Goal: Understand process/instructions: Learn how to perform a task or action

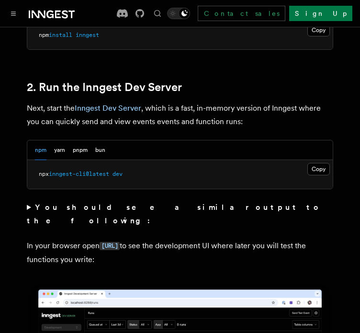
scroll to position [668, 0]
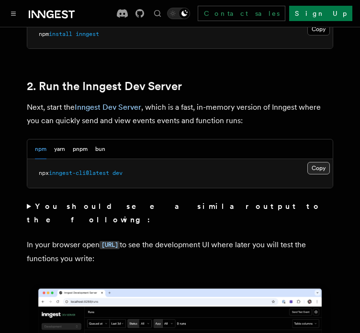
click at [316, 162] on button "Copy Copied" at bounding box center [318, 168] width 23 height 12
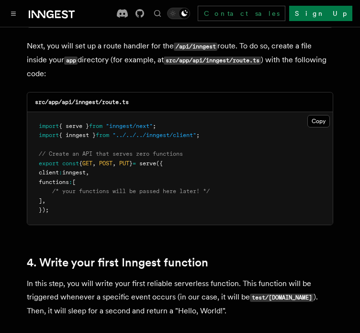
scroll to position [1357, 0]
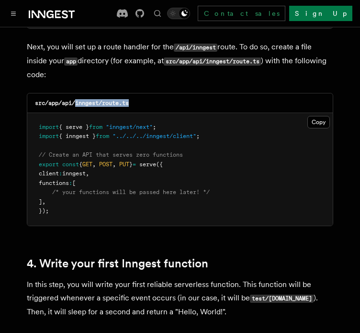
drag, startPoint x: 76, startPoint y: 77, endPoint x: 133, endPoint y: 76, distance: 57.0
click at [133, 93] on div "src/app/api/inngest/route.ts" at bounding box center [180, 103] width 306 height 20
copy code "inngest/route.ts"
click at [312, 116] on button "Copy Copied" at bounding box center [318, 122] width 23 height 12
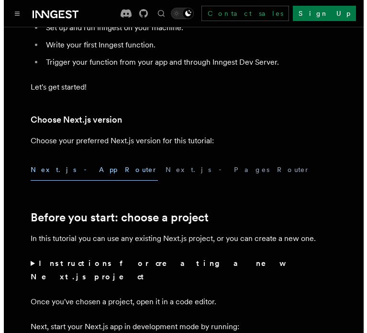
scroll to position [0, 0]
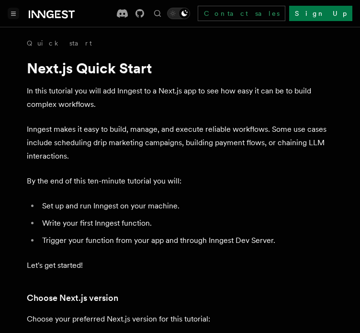
click at [18, 11] on button "Toggle navigation" at bounding box center [13, 13] width 11 height 11
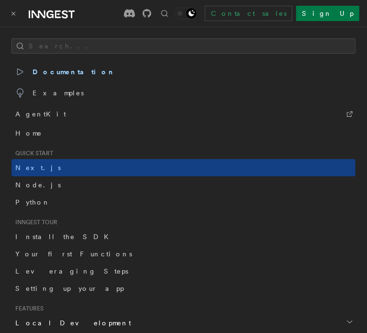
click at [52, 218] on span "Inngest tour" at bounding box center [34, 222] width 46 height 8
click at [37, 116] on span "AgentKit" at bounding box center [40, 113] width 51 height 13
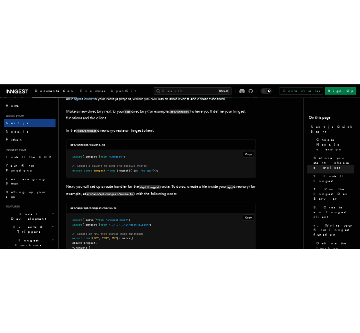
scroll to position [1182, 0]
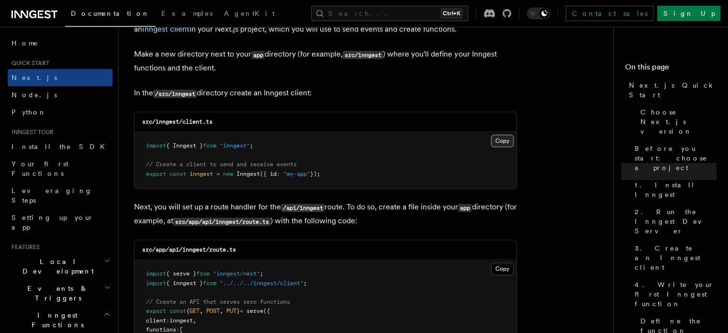
click at [360, 143] on button "Copy Copied" at bounding box center [502, 141] width 23 height 12
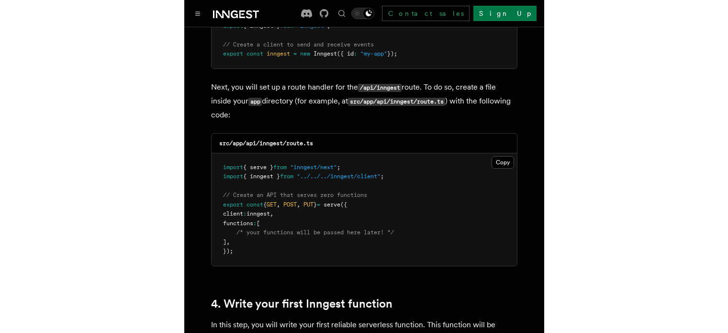
scroll to position [1320, 0]
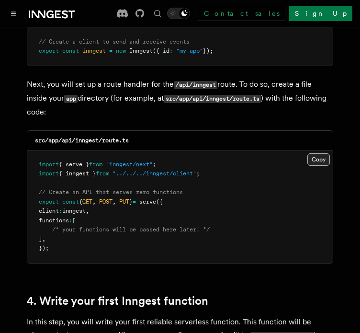
click at [322, 153] on button "Copy Copied" at bounding box center [318, 159] width 23 height 12
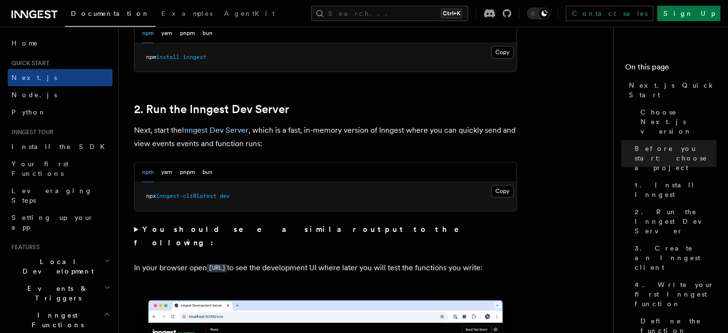
scroll to position [536, 0]
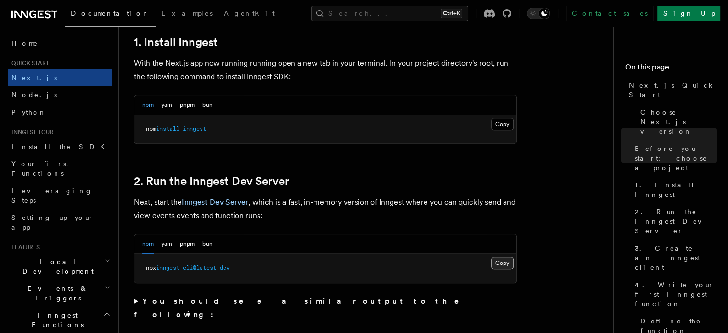
click at [360, 261] on button "Copy Copied" at bounding box center [502, 263] width 23 height 12
